Goal: Find specific page/section: Find specific page/section

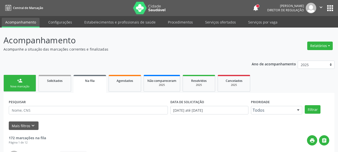
scroll to position [13, 0]
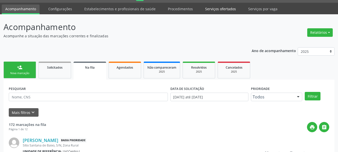
click at [223, 10] on link "Serviços ofertados" at bounding box center [221, 9] width 38 height 9
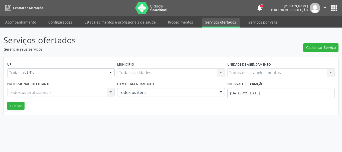
click at [337, 11] on button "apps" at bounding box center [334, 8] width 9 height 9
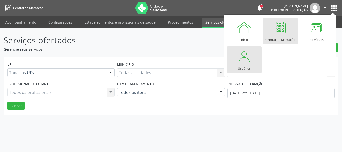
click at [246, 63] on div at bounding box center [244, 56] width 15 height 15
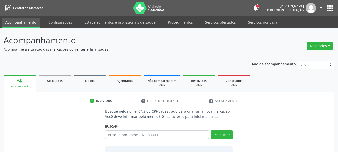
click at [329, 7] on button "apps" at bounding box center [330, 8] width 9 height 9
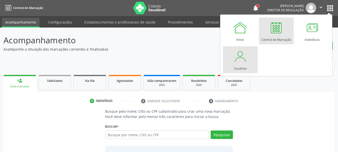
click at [243, 59] on div at bounding box center [240, 56] width 15 height 15
